Goal: Information Seeking & Learning: Learn about a topic

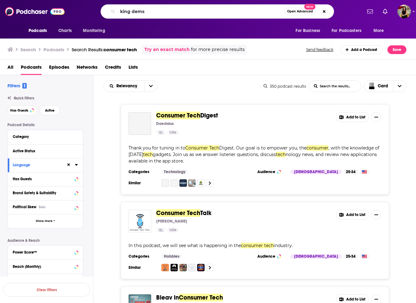
type input "king dems"
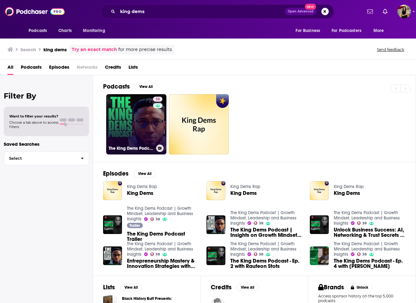
click at [150, 133] on link "38 The King Dems Podcast | Growth Mindset, Leadership and Business Insights" at bounding box center [136, 124] width 60 height 60
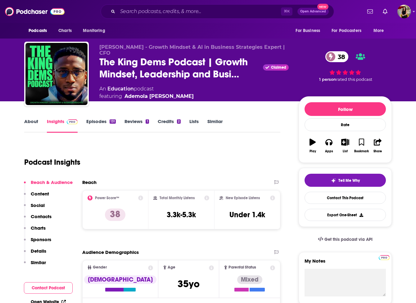
click at [102, 122] on link "Episodes 131" at bounding box center [100, 125] width 29 height 14
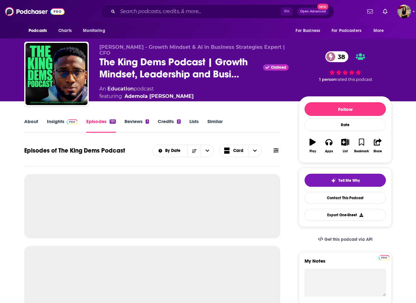
click at [29, 121] on link "About" at bounding box center [31, 125] width 14 height 14
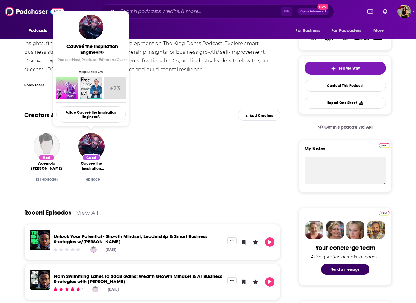
scroll to position [119, 0]
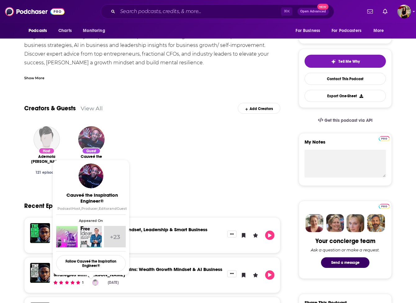
click at [91, 136] on img "Cauveé the Inspiration Engineer®" at bounding box center [91, 139] width 26 height 26
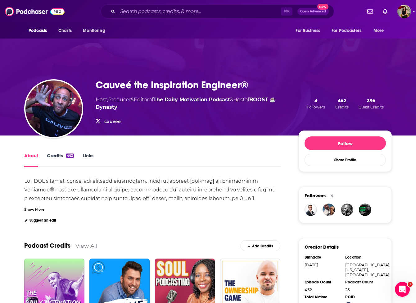
click at [49, 159] on link "Credits 462" at bounding box center [60, 159] width 27 height 14
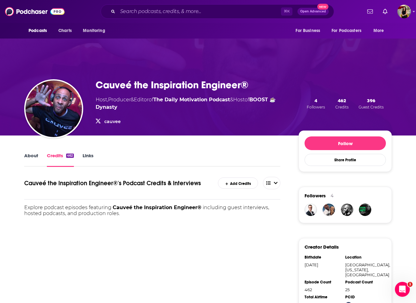
click at [33, 159] on link "About" at bounding box center [31, 159] width 14 height 14
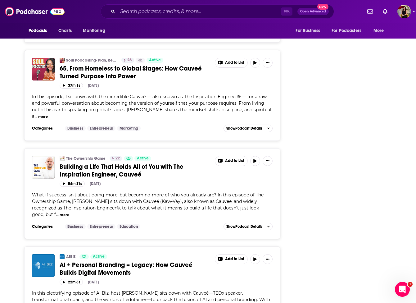
scroll to position [563, 0]
